Goal: Navigation & Orientation: Find specific page/section

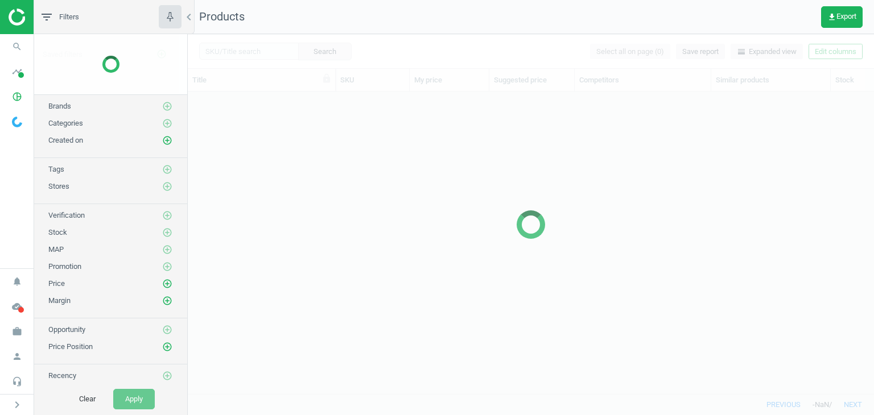
scroll to position [285, 677]
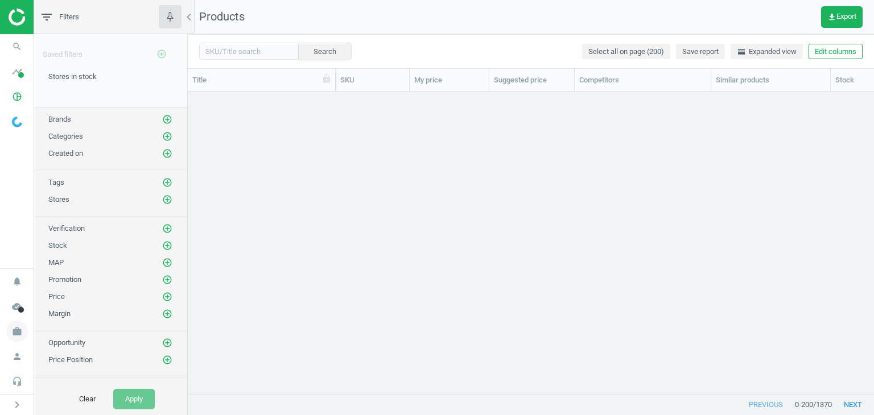
click at [13, 332] on icon "work" at bounding box center [17, 332] width 22 height 22
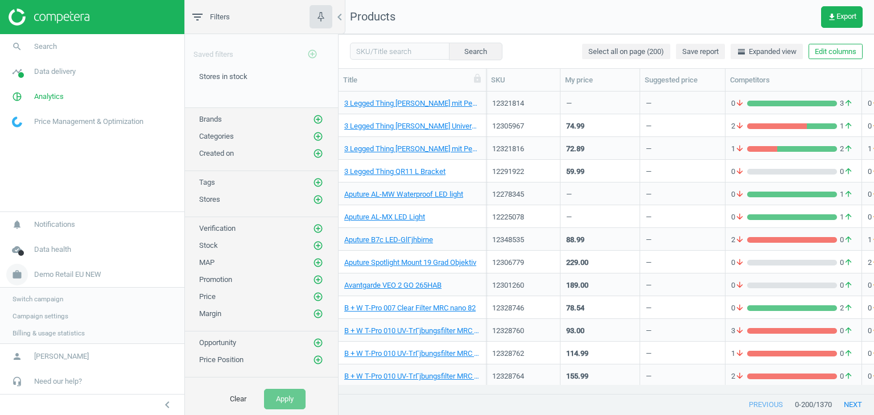
scroll to position [9, 9]
click at [17, 300] on span "Switch campaign" at bounding box center [38, 298] width 51 height 9
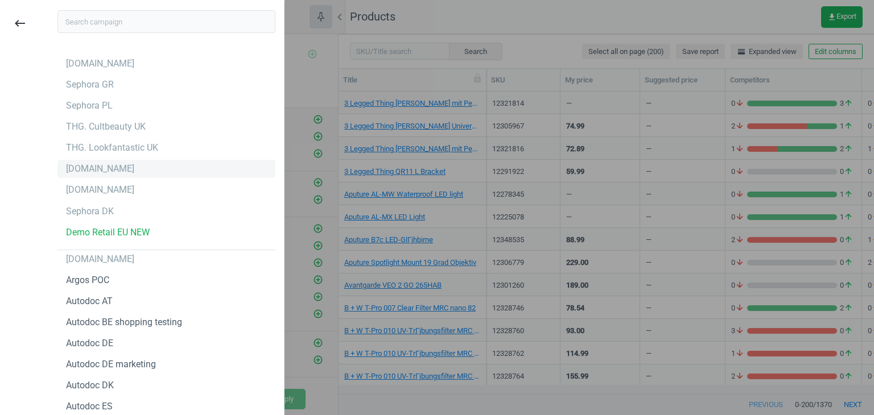
click at [66, 172] on div "[DOMAIN_NAME]" at bounding box center [100, 169] width 68 height 13
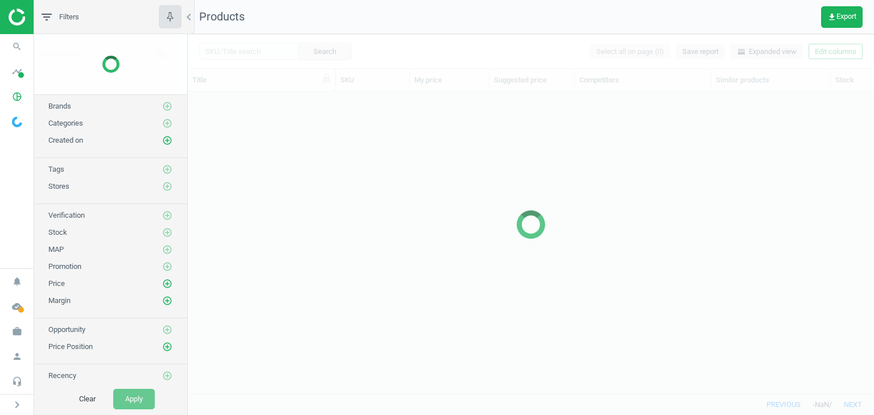
scroll to position [285, 677]
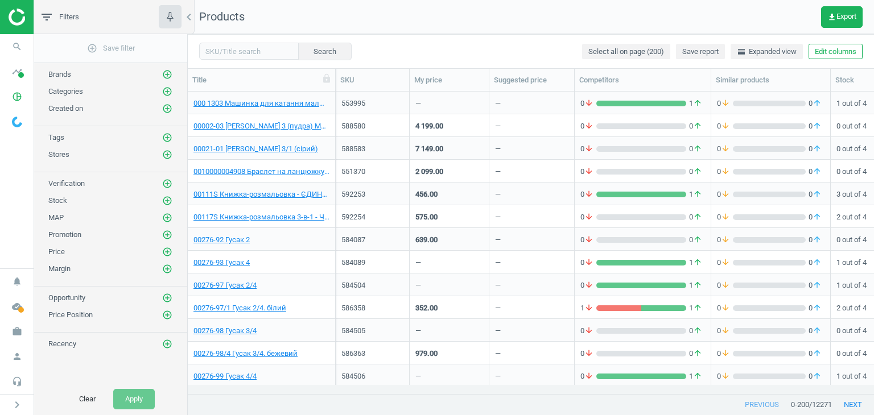
click at [14, 327] on icon "work" at bounding box center [17, 332] width 22 height 22
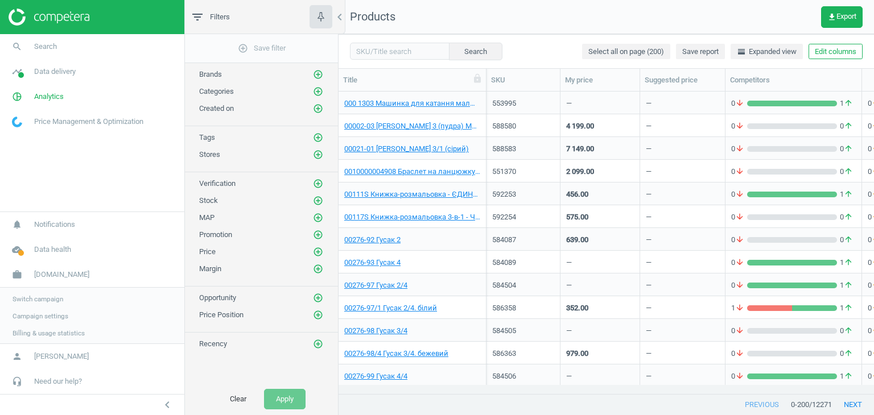
scroll to position [9, 9]
click at [30, 313] on span "Campaign settings" at bounding box center [41, 315] width 56 height 9
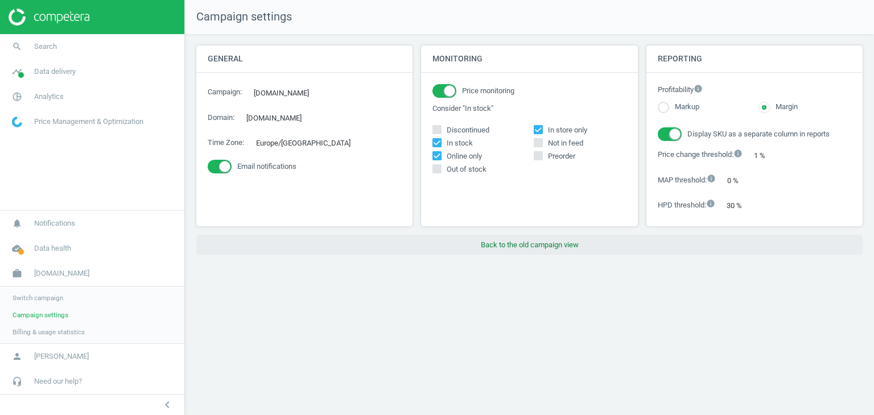
click at [533, 246] on button "Back to the old campaign view" at bounding box center [529, 245] width 666 height 20
